Goal: Transaction & Acquisition: Purchase product/service

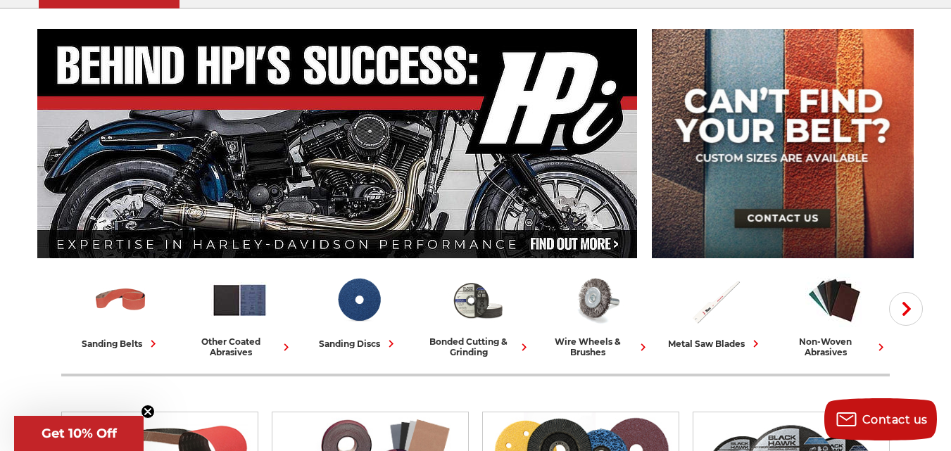
scroll to position [141, 0]
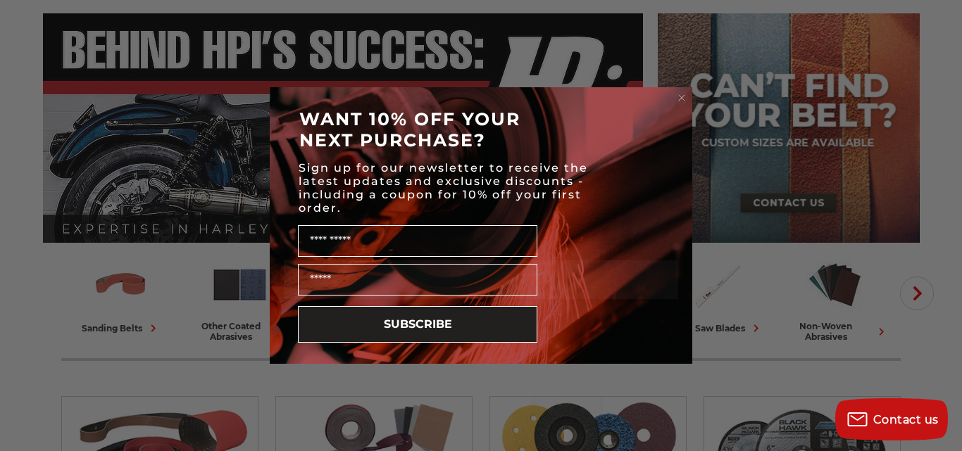
click at [682, 96] on circle "Close dialog" at bounding box center [681, 98] width 13 height 13
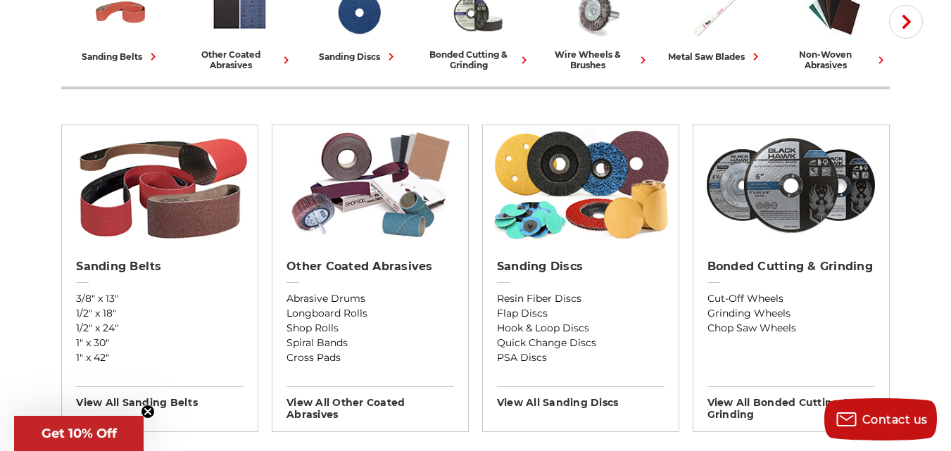
scroll to position [422, 0]
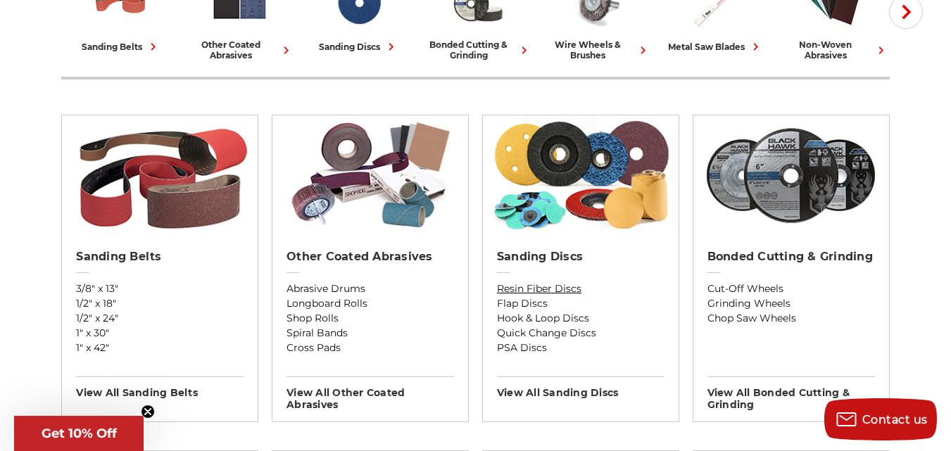
click at [550, 286] on link "Resin Fiber Discs" at bounding box center [581, 289] width 168 height 15
click at [539, 306] on link "Flap Discs" at bounding box center [581, 303] width 168 height 15
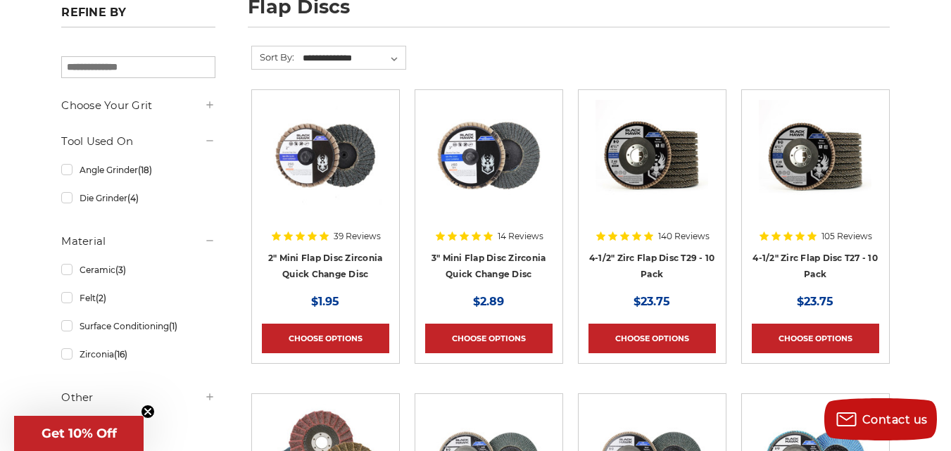
scroll to position [211, 0]
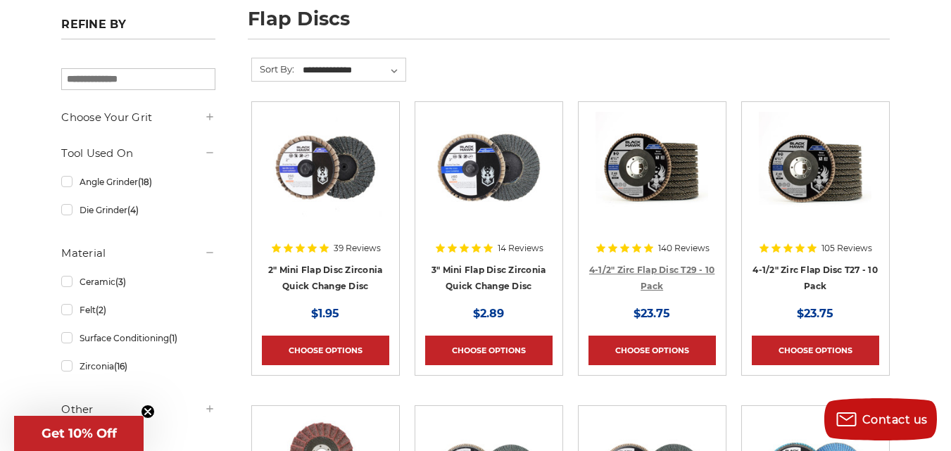
click at [653, 265] on link "4-1/2" Zirc Flap Disc T29 - 10 Pack" at bounding box center [652, 278] width 126 height 27
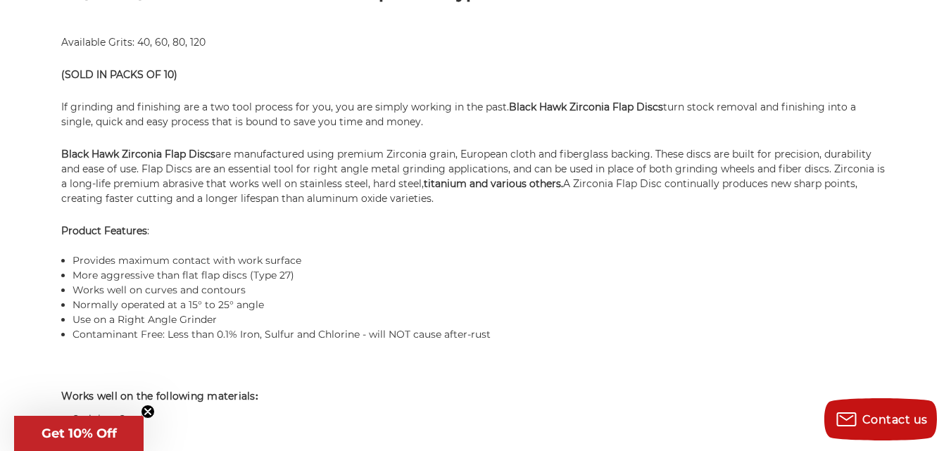
scroll to position [986, 0]
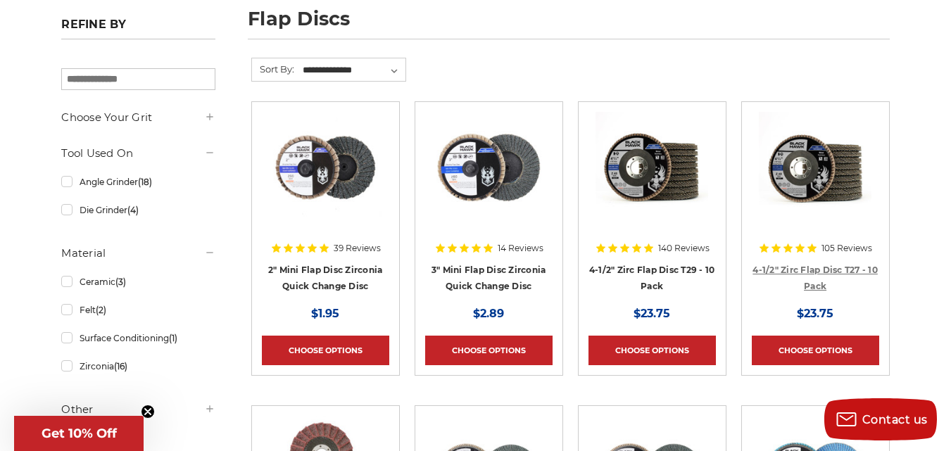
click at [837, 269] on link "4-1/2" Zirc Flap Disc T27 - 10 Pack" at bounding box center [815, 278] width 125 height 27
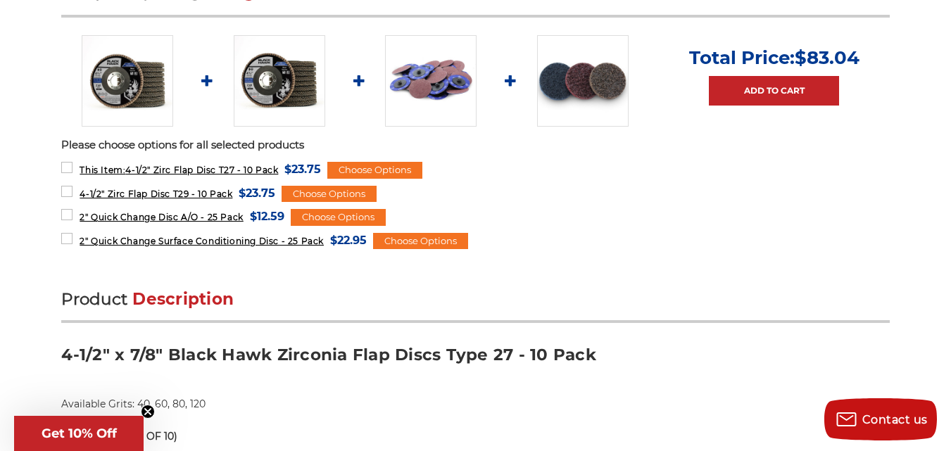
scroll to position [493, 0]
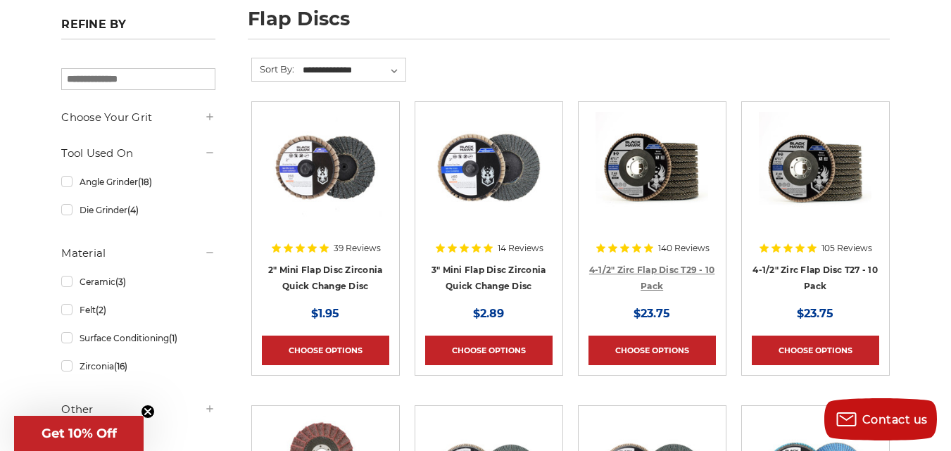
click at [662, 270] on link "4-1/2" Zirc Flap Disc T29 - 10 Pack" at bounding box center [652, 278] width 126 height 27
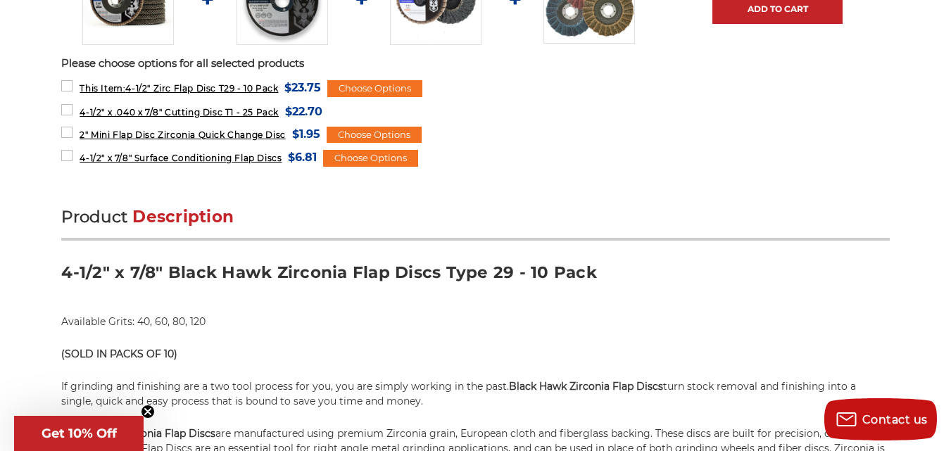
scroll to position [704, 0]
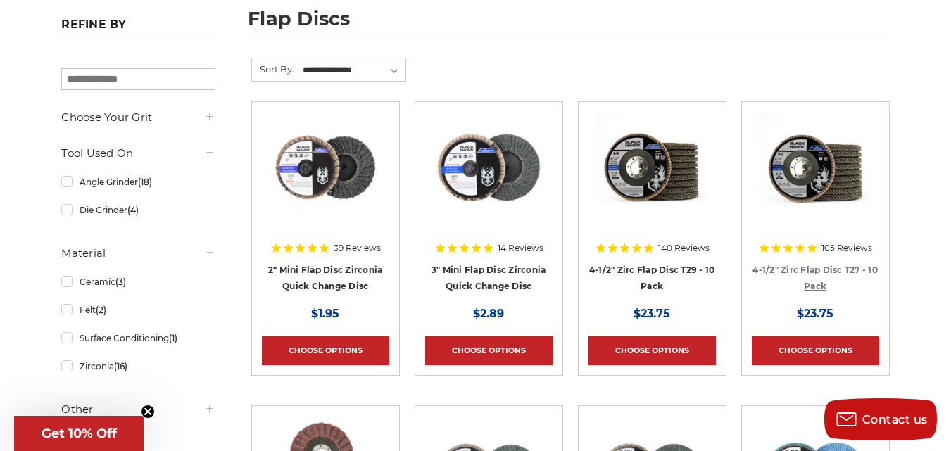
click at [820, 270] on link "4-1/2" Zirc Flap Disc T27 - 10 Pack" at bounding box center [815, 278] width 125 height 27
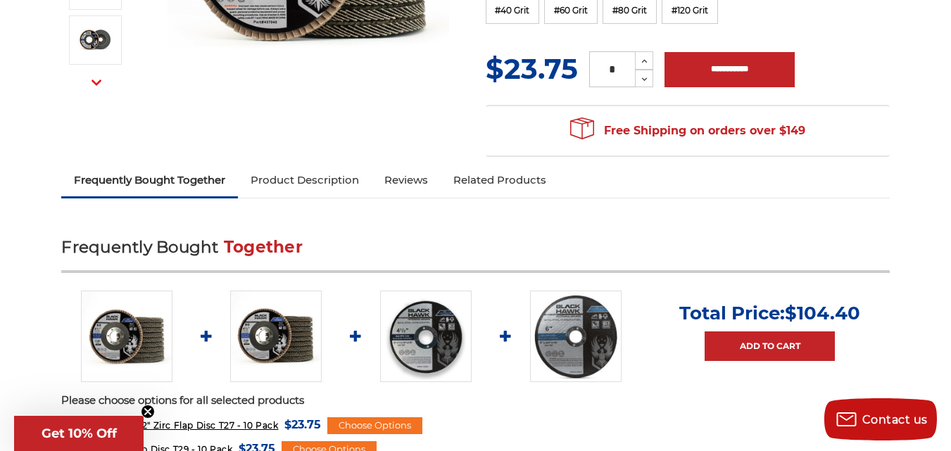
scroll to position [352, 0]
